Goal: Information Seeking & Learning: Learn about a topic

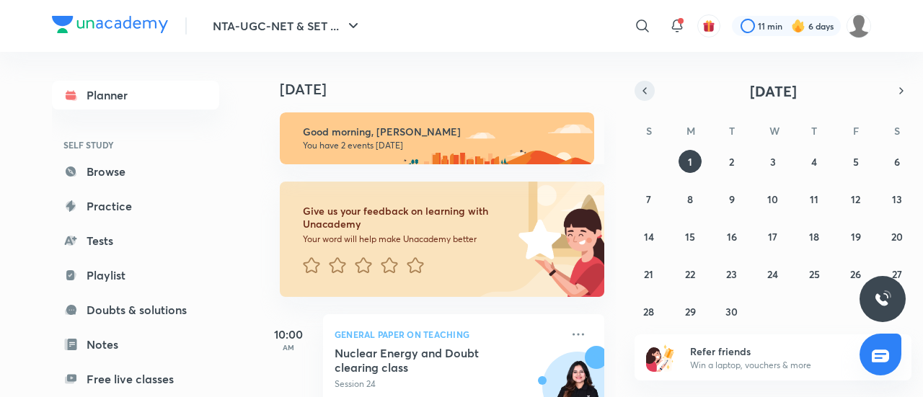
click at [653, 90] on button "button" at bounding box center [645, 91] width 20 height 20
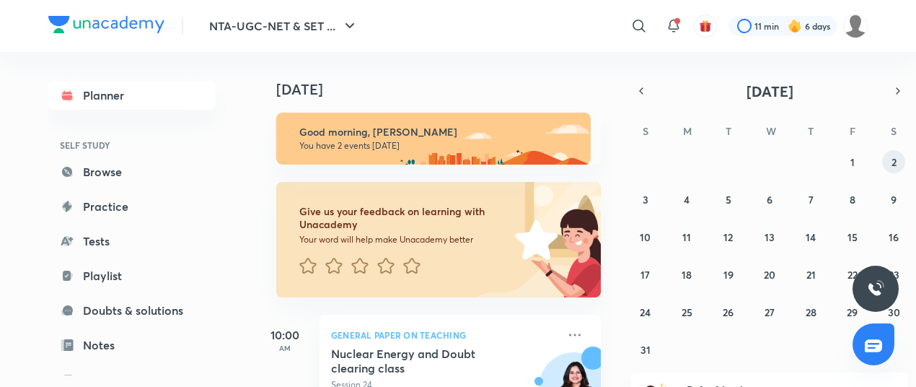
drag, startPoint x: 881, startPoint y: 167, endPoint x: 890, endPoint y: 162, distance: 10.0
click at [890, 162] on div "27 28 29 30 31 1 2 3 4 5 6 7 8 9 10 11 12 13 14 15 16 17 18 19 20 21 22 23 24 2…" at bounding box center [769, 255] width 277 height 211
click at [890, 162] on button "2" at bounding box center [893, 161] width 23 height 23
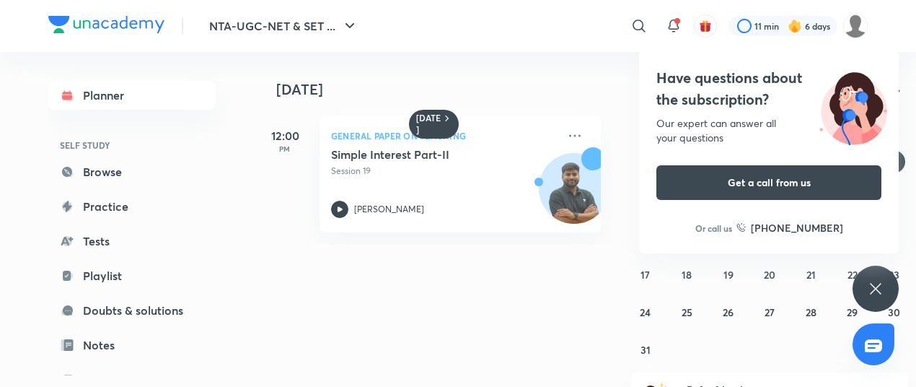
click at [881, 278] on div "Have questions about the subscription? Our expert can answer all your questions…" at bounding box center [876, 288] width 46 height 46
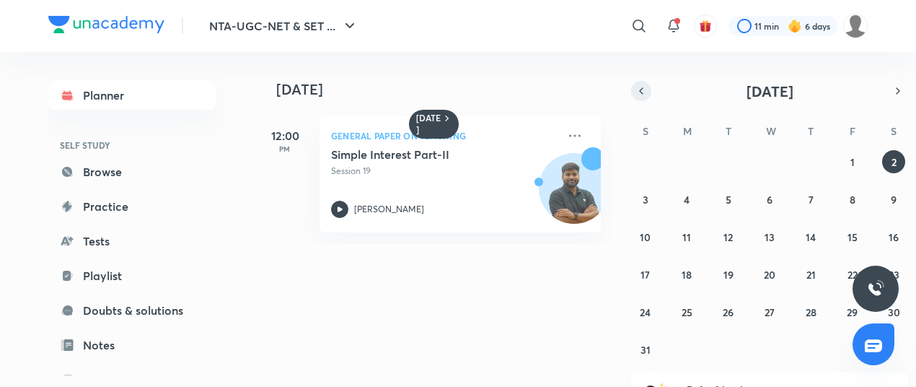
click at [642, 93] on icon "button" at bounding box center [641, 91] width 3 height 6
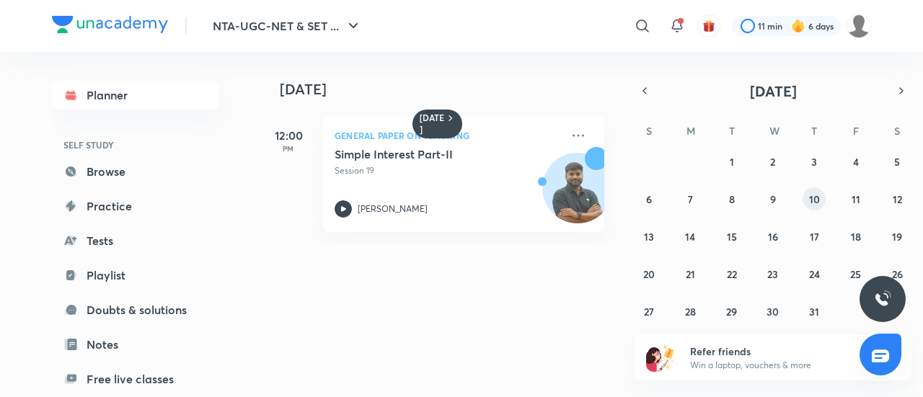
click at [811, 201] on abbr "10" at bounding box center [814, 200] width 11 height 14
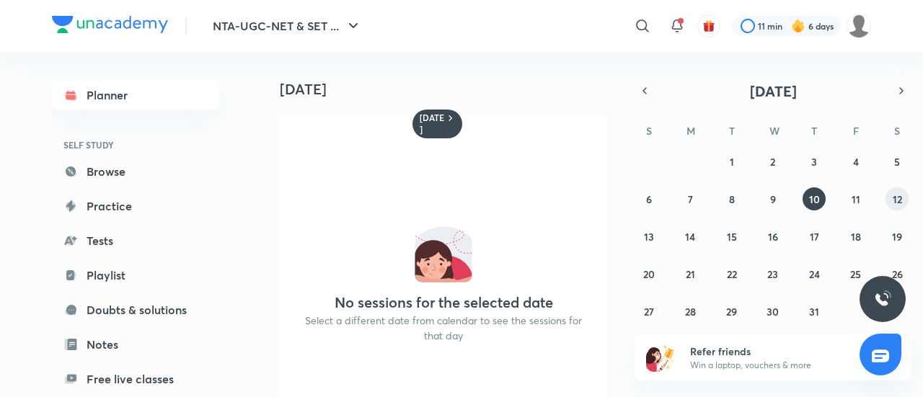
click at [887, 197] on button "12" at bounding box center [897, 199] width 23 height 23
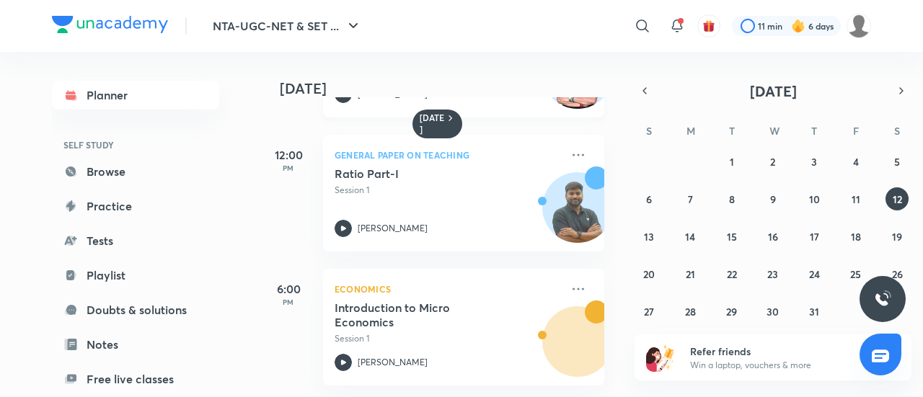
scroll to position [0, 14]
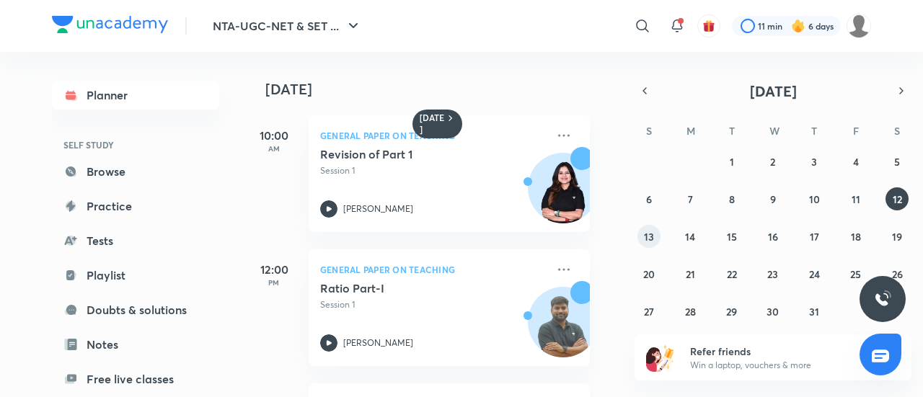
click at [641, 232] on button "13" at bounding box center [649, 236] width 23 height 23
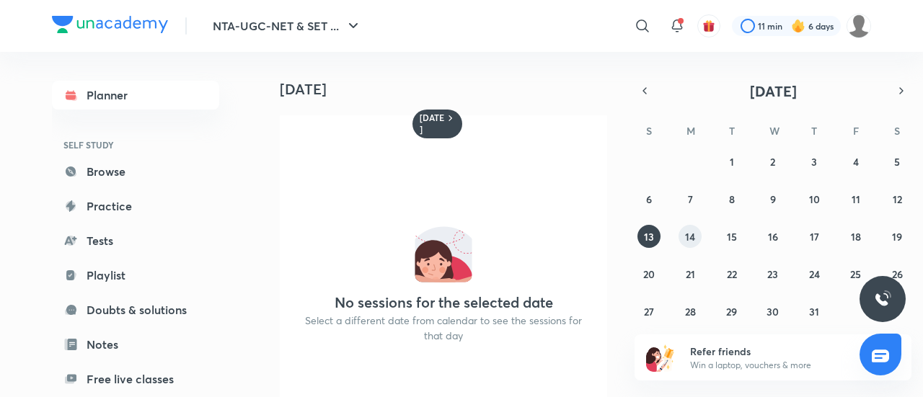
click at [684, 232] on button "14" at bounding box center [690, 236] width 23 height 23
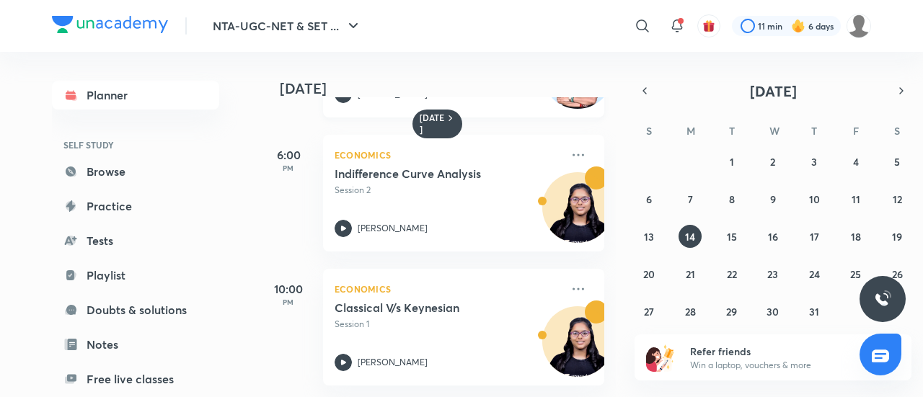
scroll to position [258, 0]
click at [733, 241] on abbr "15" at bounding box center [732, 237] width 10 height 14
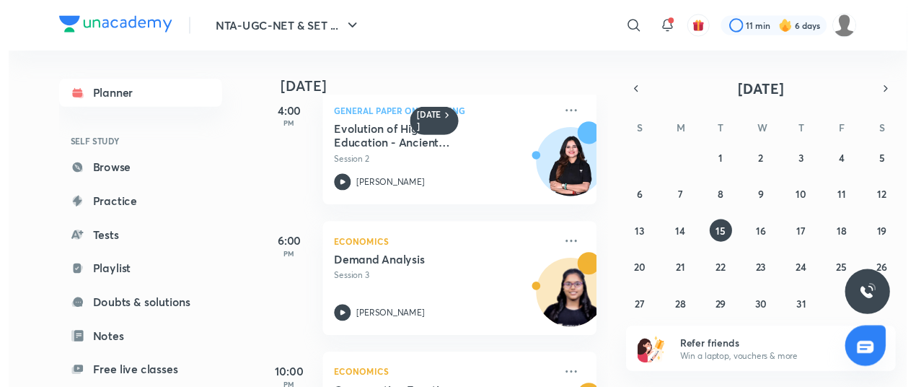
scroll to position [394, 0]
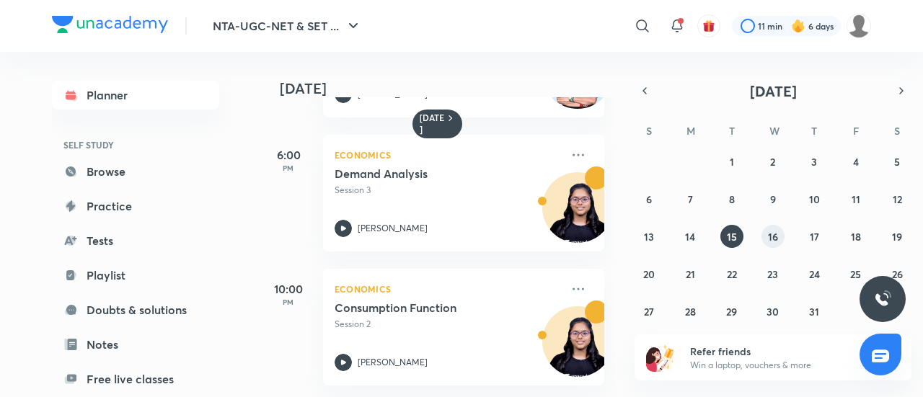
click at [766, 228] on button "16" at bounding box center [773, 236] width 23 height 23
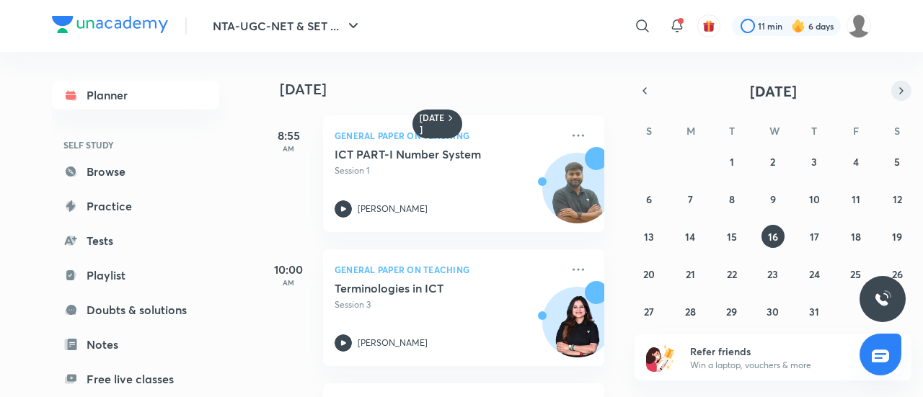
click at [906, 89] on icon "button" at bounding box center [902, 90] width 12 height 13
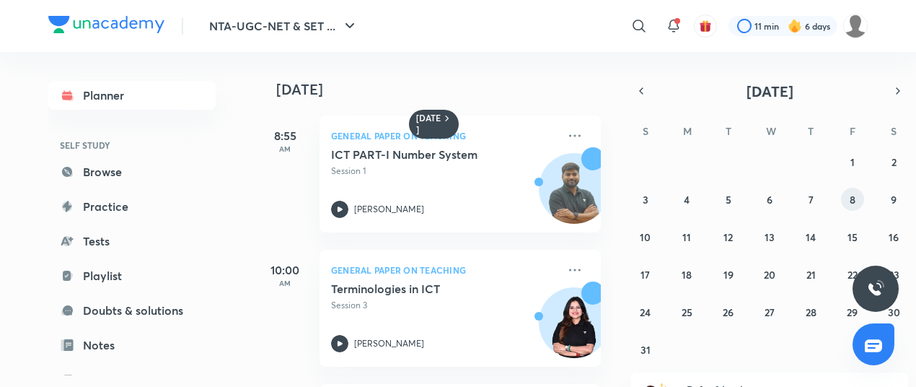
click at [857, 198] on button "8" at bounding box center [852, 199] width 23 height 23
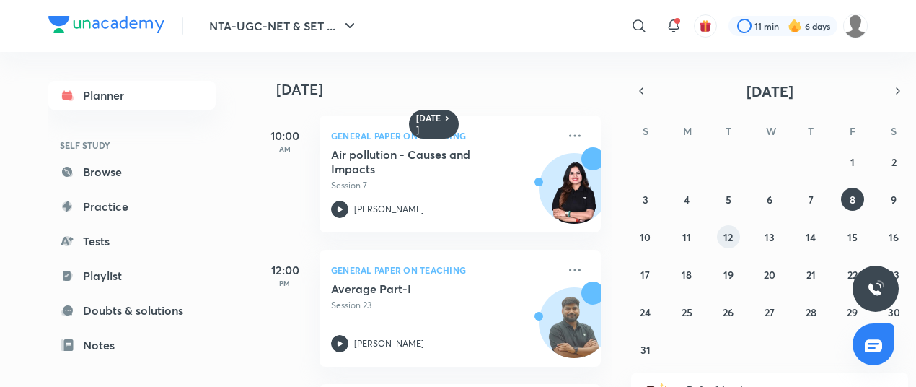
click at [738, 245] on div "27 28 29 30 31 1 2 3 4 5 6 7 8 9 10 11 12 13 14 15 16 17 18 19 20 21 22 23 24 2…" at bounding box center [769, 255] width 277 height 211
click at [733, 243] on button "12" at bounding box center [728, 236] width 23 height 23
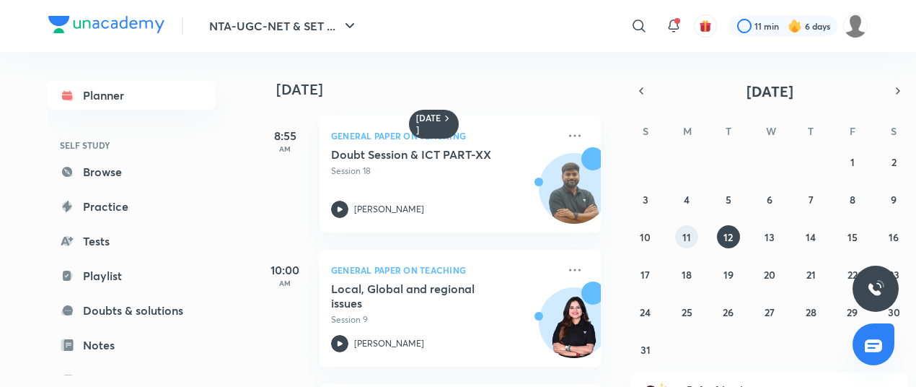
click at [690, 245] on button "11" at bounding box center [686, 236] width 23 height 23
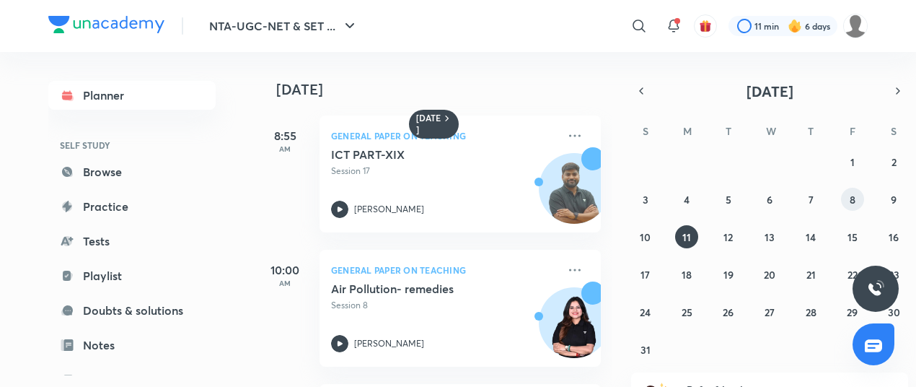
click at [850, 201] on abbr "8" at bounding box center [853, 200] width 6 height 14
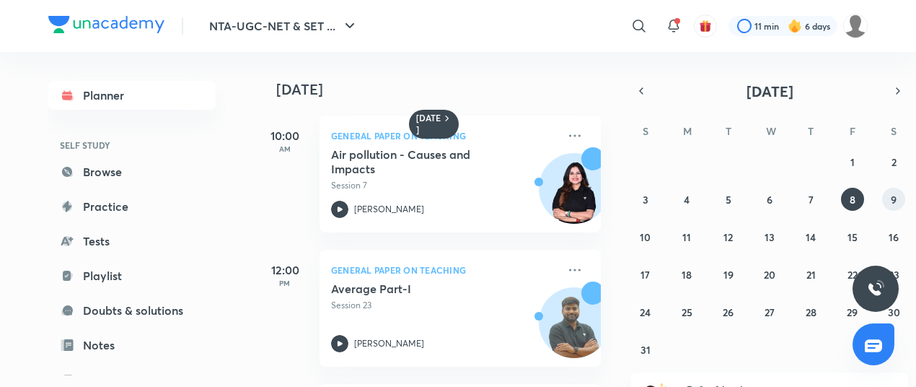
click at [899, 191] on button "9" at bounding box center [893, 199] width 23 height 23
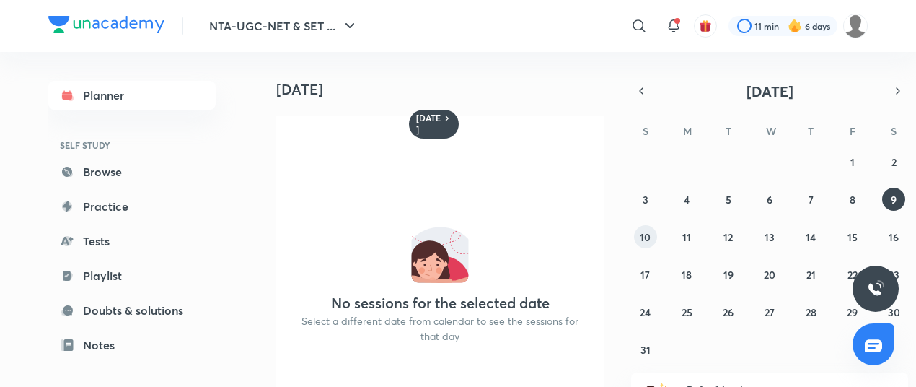
click at [651, 236] on button "10" at bounding box center [645, 236] width 23 height 23
click at [685, 242] on abbr "11" at bounding box center [686, 237] width 9 height 14
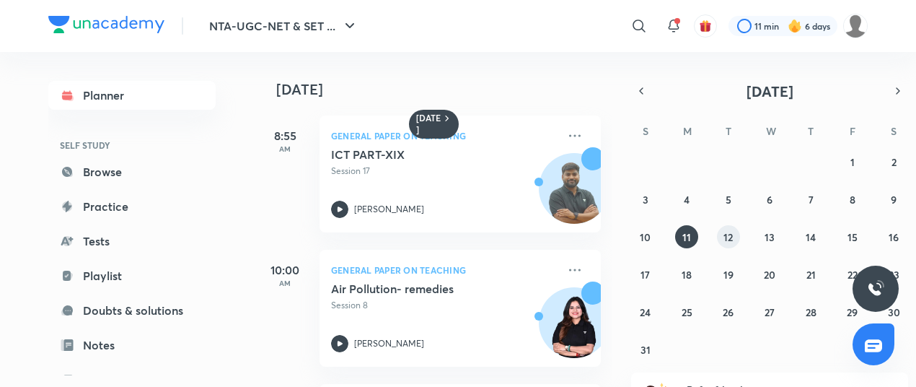
click at [719, 241] on button "12" at bounding box center [728, 236] width 23 height 23
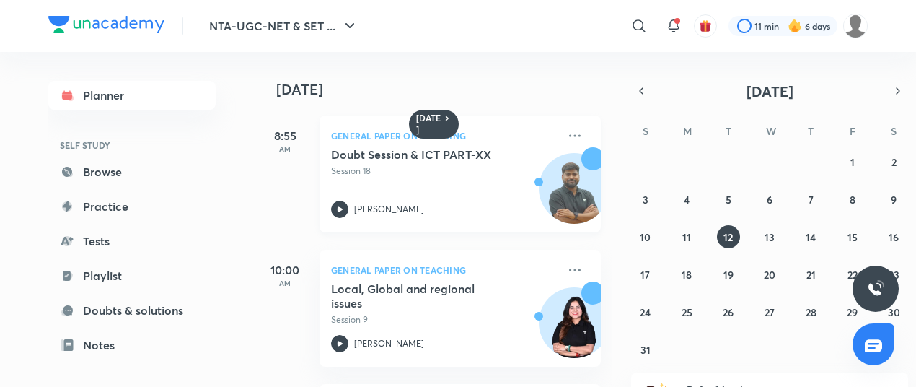
click at [448, 191] on div "Doubt Session & ICT PART-XX Session 18 [PERSON_NAME]" at bounding box center [444, 182] width 226 height 71
